Goal: Transaction & Acquisition: Purchase product/service

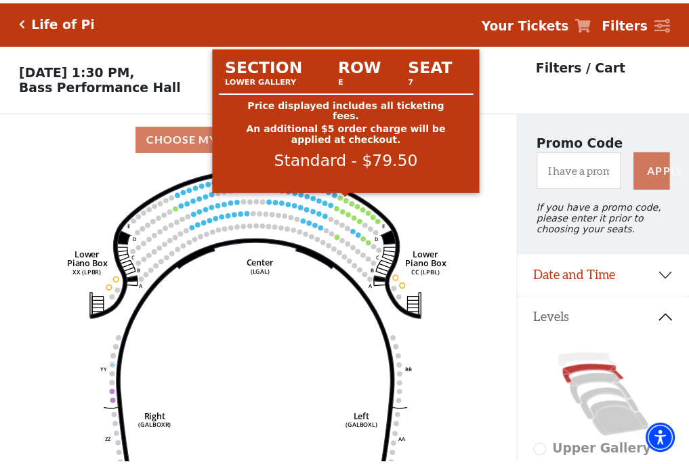
scroll to position [63, 0]
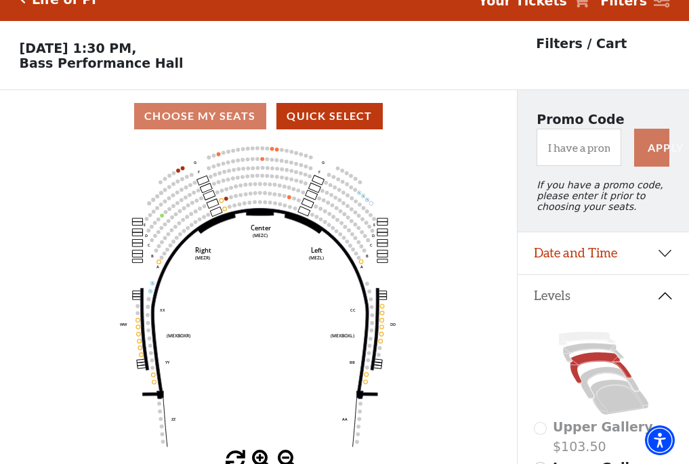
scroll to position [63, 0]
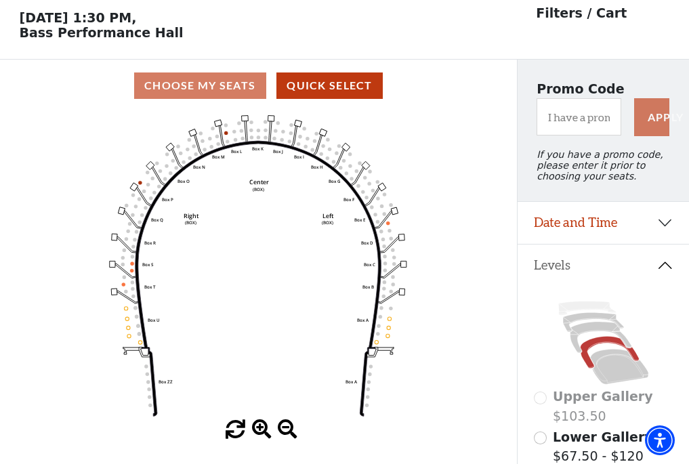
scroll to position [63, 0]
